Goal: Book appointment/travel/reservation

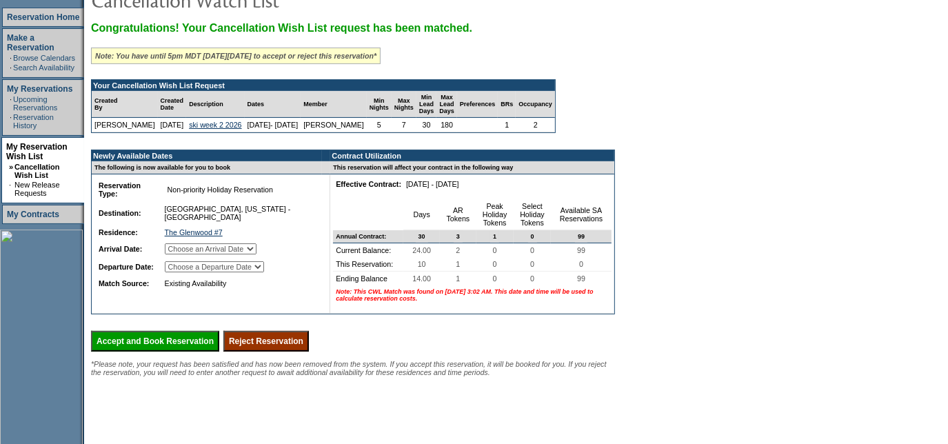
scroll to position [199, 0]
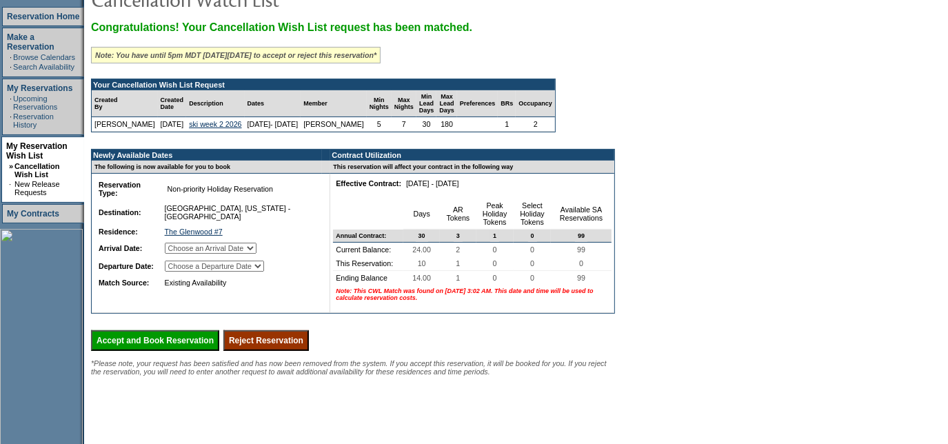
click at [257, 254] on select "Choose an Arrival Date [DATE] [DATE] [DATE] [DATE] [DATE]" at bounding box center [211, 248] width 92 height 11
select select "[DATE]"
click at [181, 253] on select "Choose an Arrival Date [DATE] [DATE] [DATE] [DATE] [DATE]" at bounding box center [211, 248] width 92 height 11
click at [239, 272] on select "Choose a Departure Date [DATE] [DATE] [DATE] [DATE] [DATE]" at bounding box center [214, 266] width 99 height 11
select select "[DATE]"
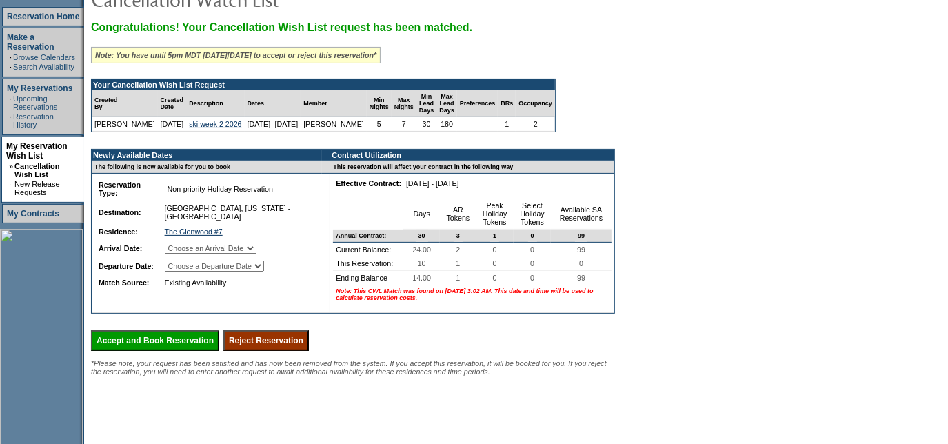
click at [181, 272] on select "Choose a Departure Date [DATE] [DATE] [DATE] [DATE] [DATE]" at bounding box center [214, 266] width 99 height 11
click at [212, 351] on input "Accept and Book Reservation" at bounding box center [155, 340] width 128 height 21
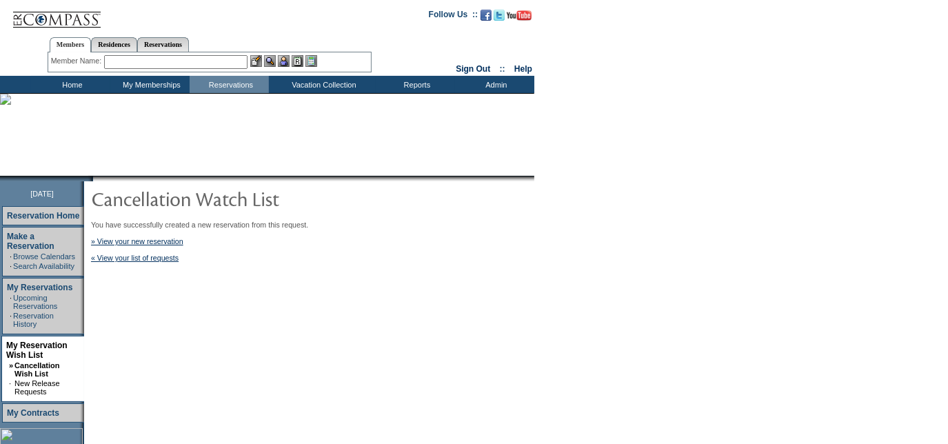
click at [145, 348] on td "You have successfully created a new reservation from this request. » View your …" at bounding box center [351, 428] width 534 height 495
click at [147, 244] on link "» View your new reservation" at bounding box center [137, 241] width 92 height 8
